Goal: Transaction & Acquisition: Purchase product/service

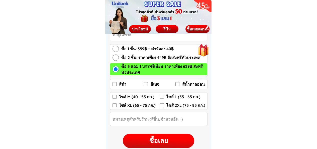
scroll to position [728, 0]
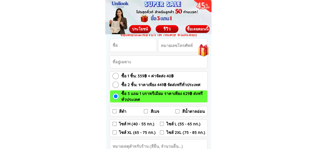
click at [174, 47] on input "Input phone_number" at bounding box center [183, 45] width 49 height 13
type input "0895114949"
click at [163, 123] on input "ไซส์ L (55 - 65 กก.)" at bounding box center [162, 124] width 4 height 4
checkbox input "true"
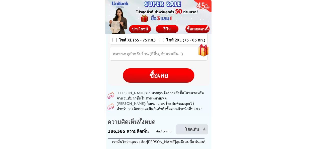
scroll to position [753, 0]
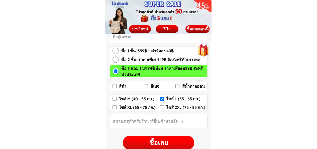
click at [156, 140] on div "ซื้อเลย" at bounding box center [159, 143] width 72 height 10
checkbox input "false"
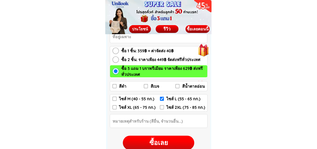
checkbox input "true"
checkbox input "false"
radio input "true"
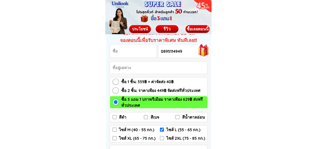
scroll to position [678, 0]
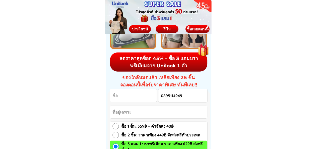
click at [128, 98] on input "Input full_name" at bounding box center [133, 95] width 47 height 13
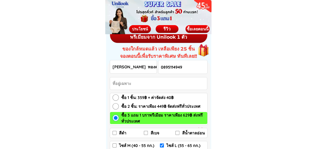
scroll to position [753, 0]
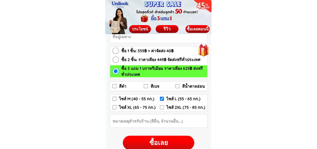
type input "[PERSON_NAME] ทองคำ"
click at [113, 86] on input "สีดำ" at bounding box center [115, 86] width 4 height 4
checkbox input "true"
click at [147, 85] on input "สีเบจ" at bounding box center [146, 86] width 4 height 4
checkbox input "true"
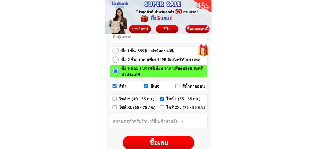
click at [179, 86] on input "สีน้ำตาลอ่อน" at bounding box center [178, 86] width 4 height 4
checkbox input "true"
click at [145, 122] on input "Input Order notes" at bounding box center [158, 120] width 97 height 13
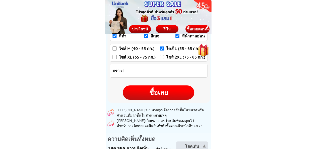
scroll to position [703, 0]
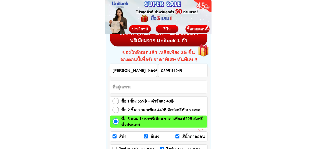
type input "บรา xl"
click at [116, 107] on input "ซื้อ 2 ชิ้น: ราคาเพียง 449฿ จัดส่งฟรีทั่วประเทศ" at bounding box center [116, 110] width 6 height 6
radio input "true"
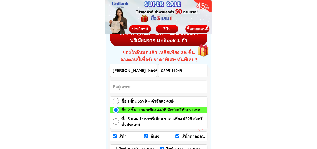
click at [115, 121] on input "ซื้อ 3 แถม 1 บราพรีเมียม ราคาเพียง 629฿ ส่งฟรีทั่วประเทศ" at bounding box center [116, 121] width 6 height 6
radio input "true"
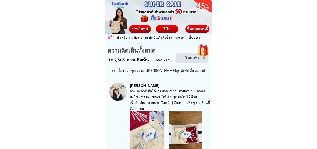
scroll to position [853, 0]
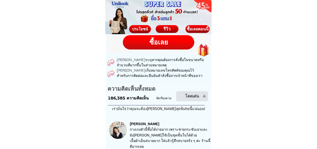
click at [166, 41] on div "ซื้อเลย" at bounding box center [159, 42] width 72 height 10
checkbox input "true"
checkbox input "false"
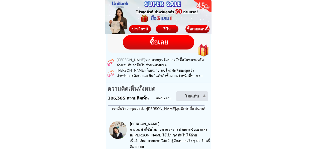
checkbox input "true"
checkbox input "false"
radio input "true"
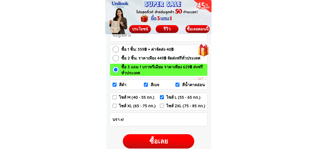
scroll to position [708, 0]
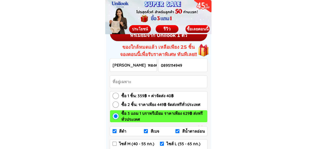
click at [203, 50] on div at bounding box center [203, 48] width 21 height 21
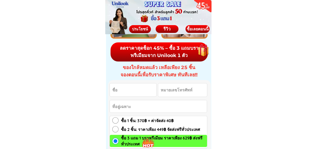
scroll to position [2649, 0]
